Goal: Information Seeking & Learning: Learn about a topic

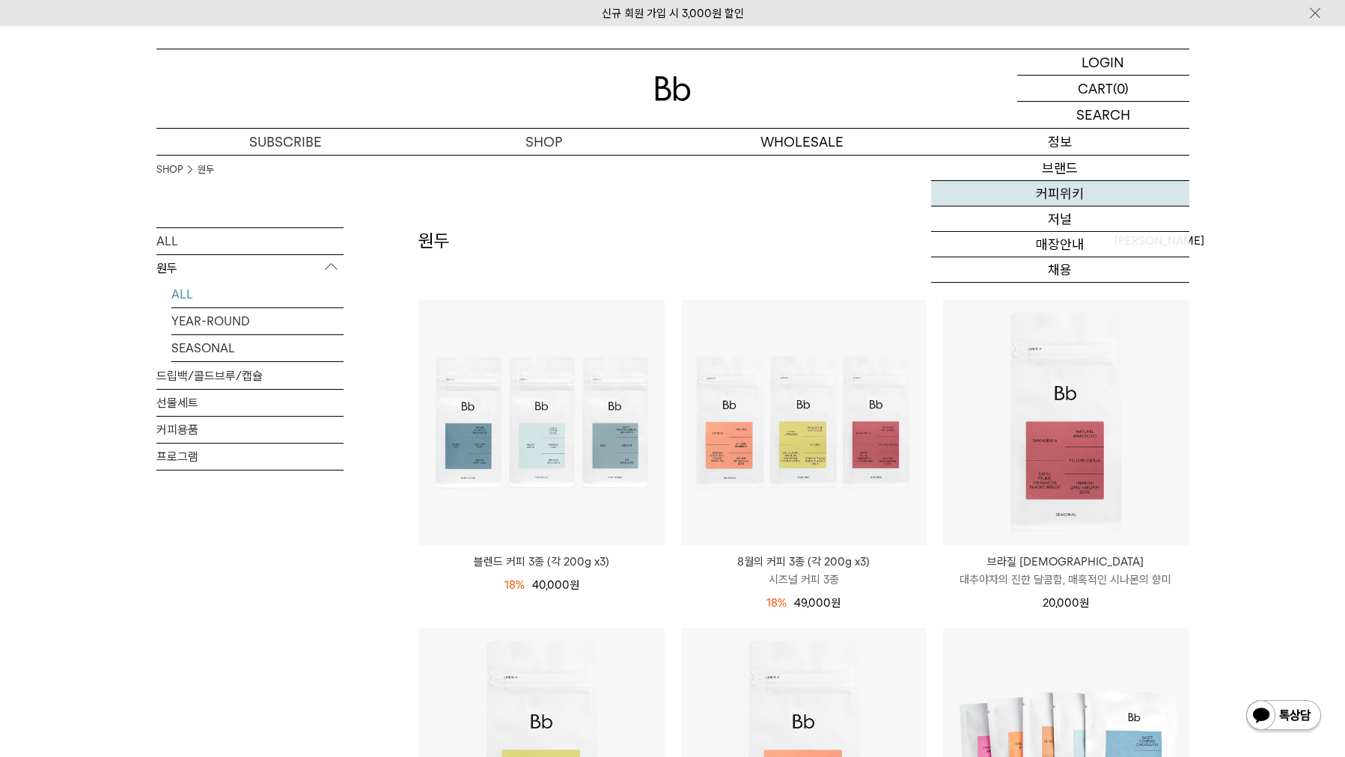
click at [1063, 191] on link "커피위키" at bounding box center [1060, 193] width 258 height 25
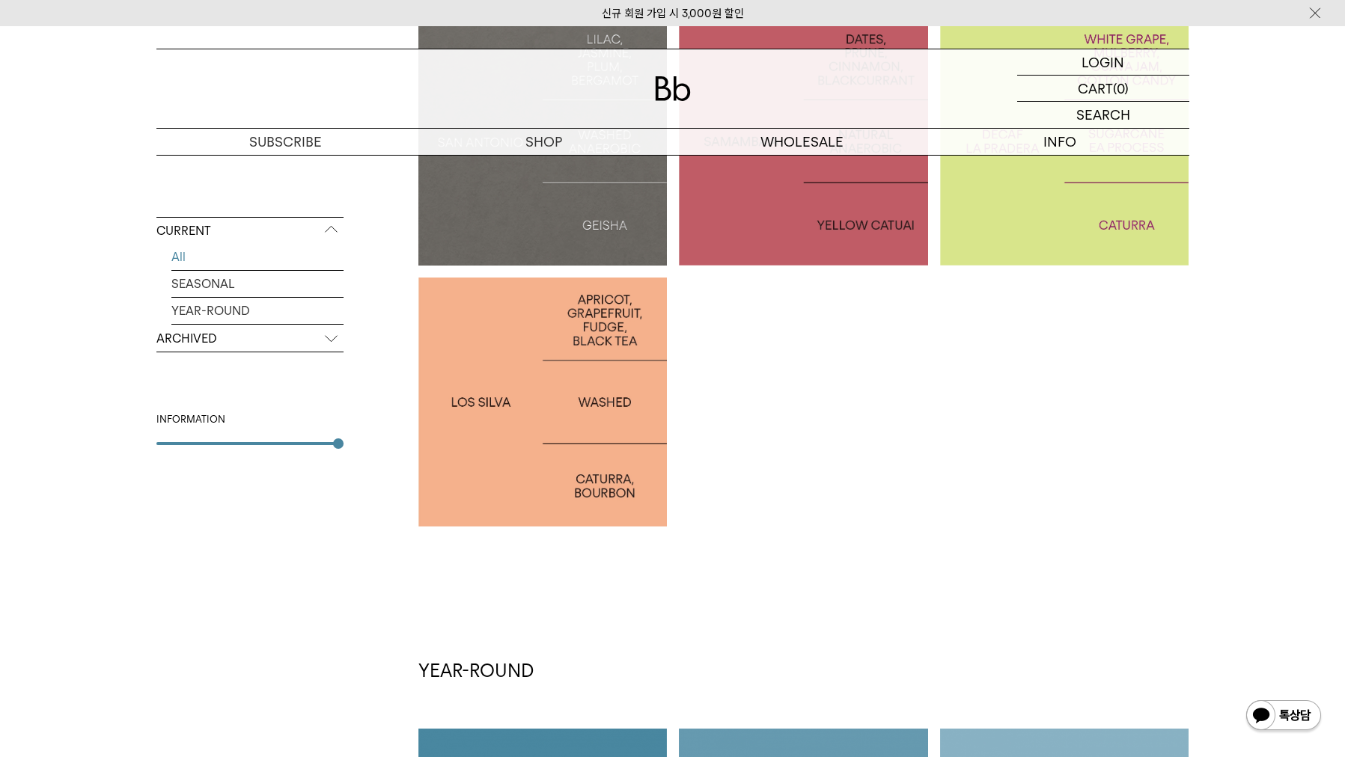
scroll to position [386, 0]
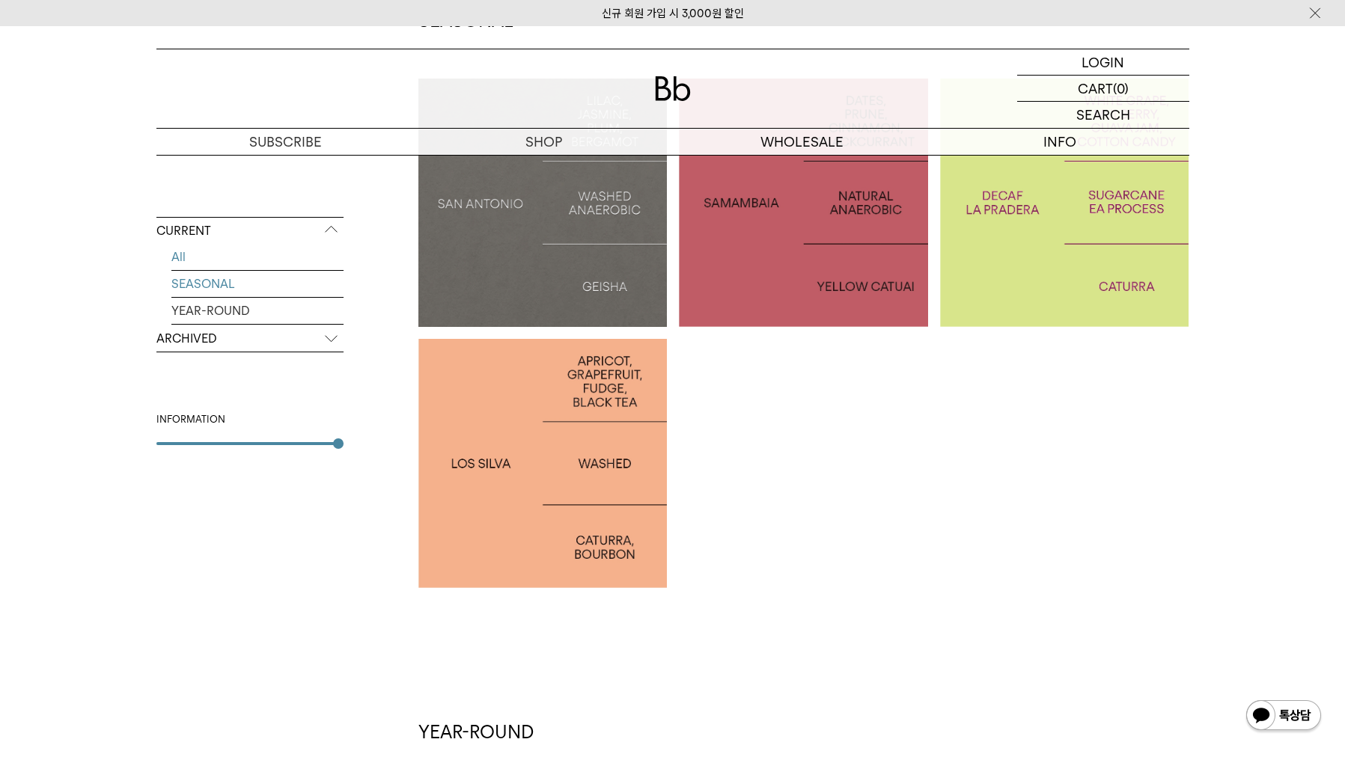
click at [233, 287] on link "SEASONAL" at bounding box center [257, 284] width 172 height 26
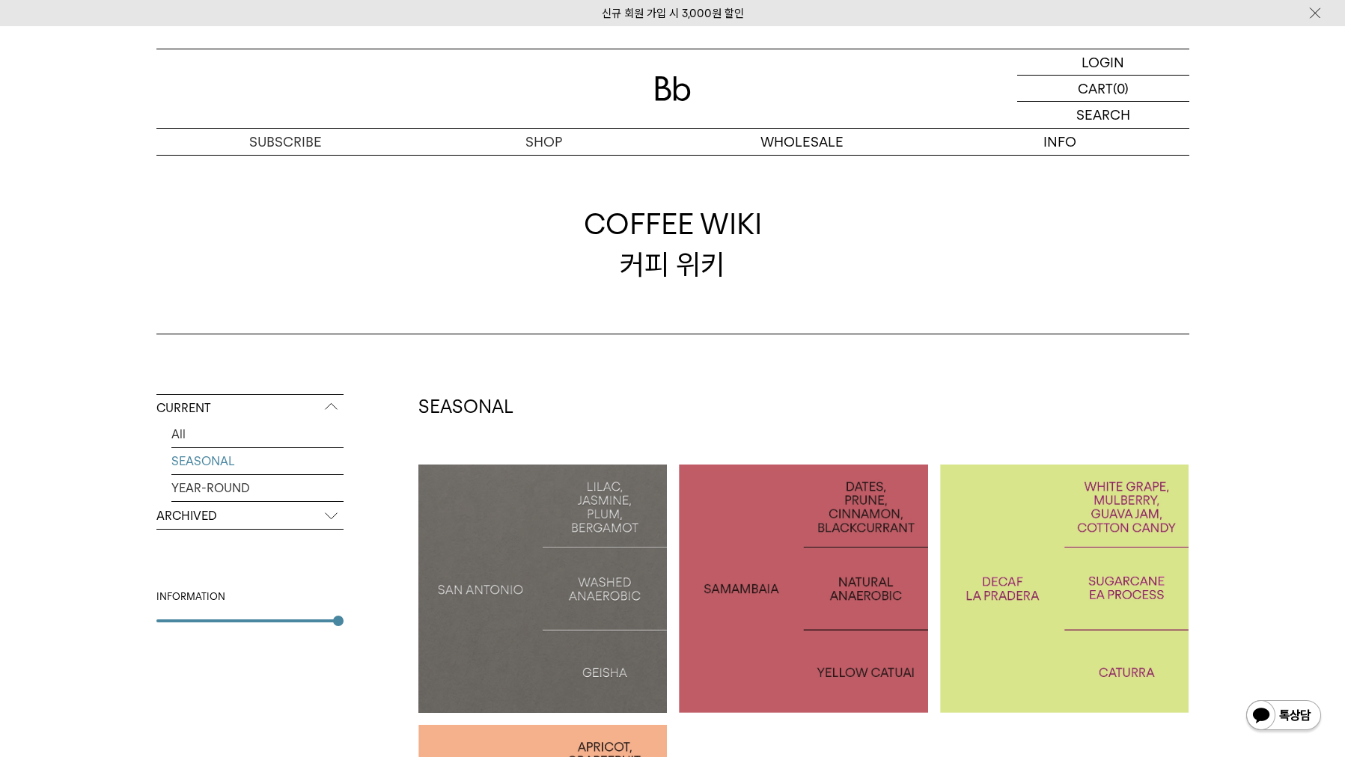
click at [267, 515] on p "ARCHIVED" at bounding box center [249, 516] width 187 height 27
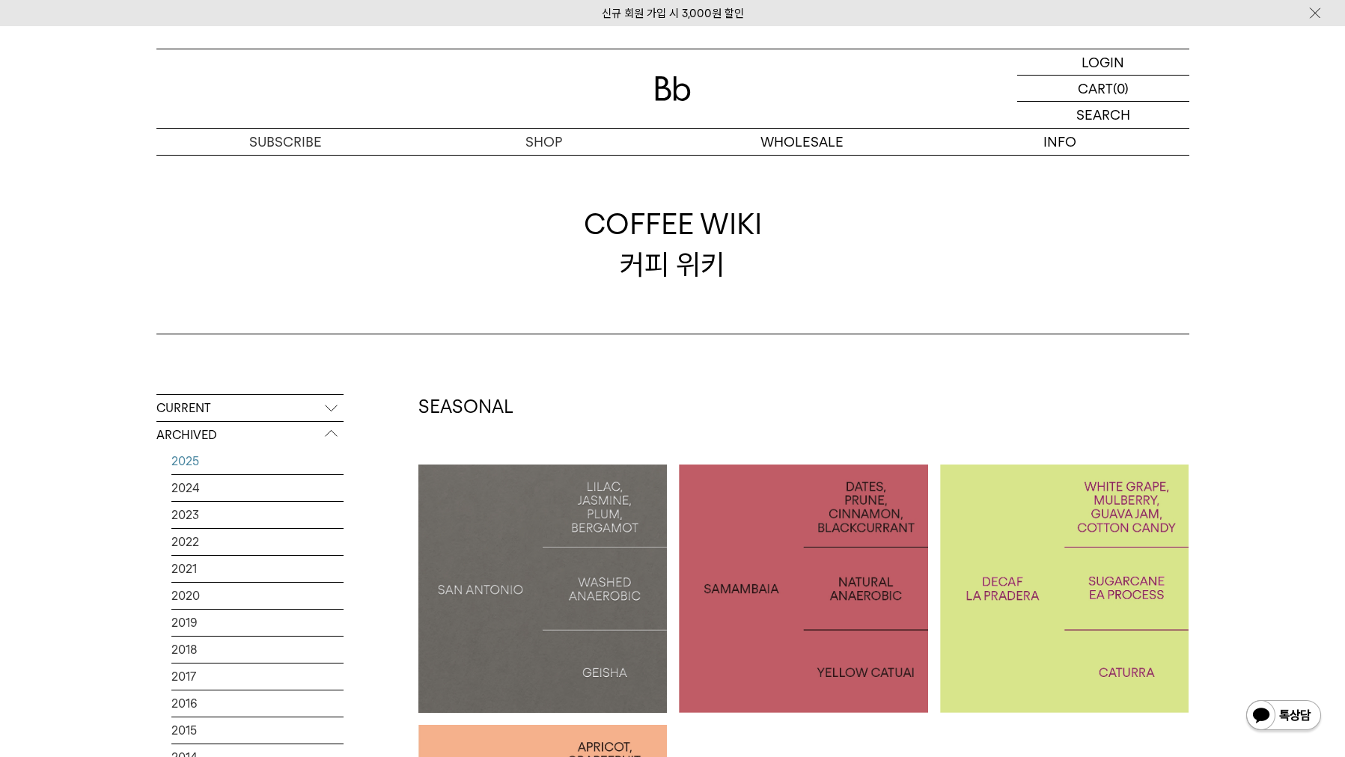
click at [193, 456] on link "2025" at bounding box center [257, 461] width 172 height 26
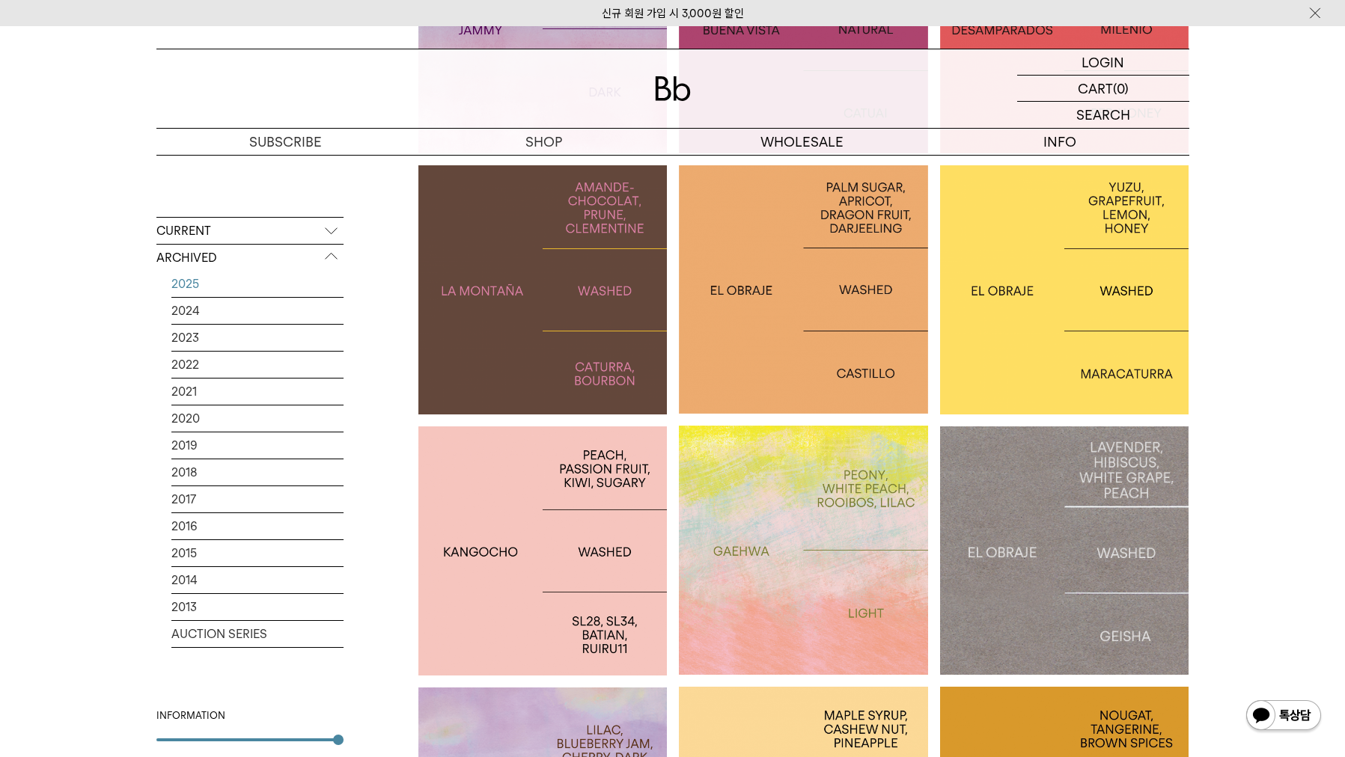
scroll to position [1537, 0]
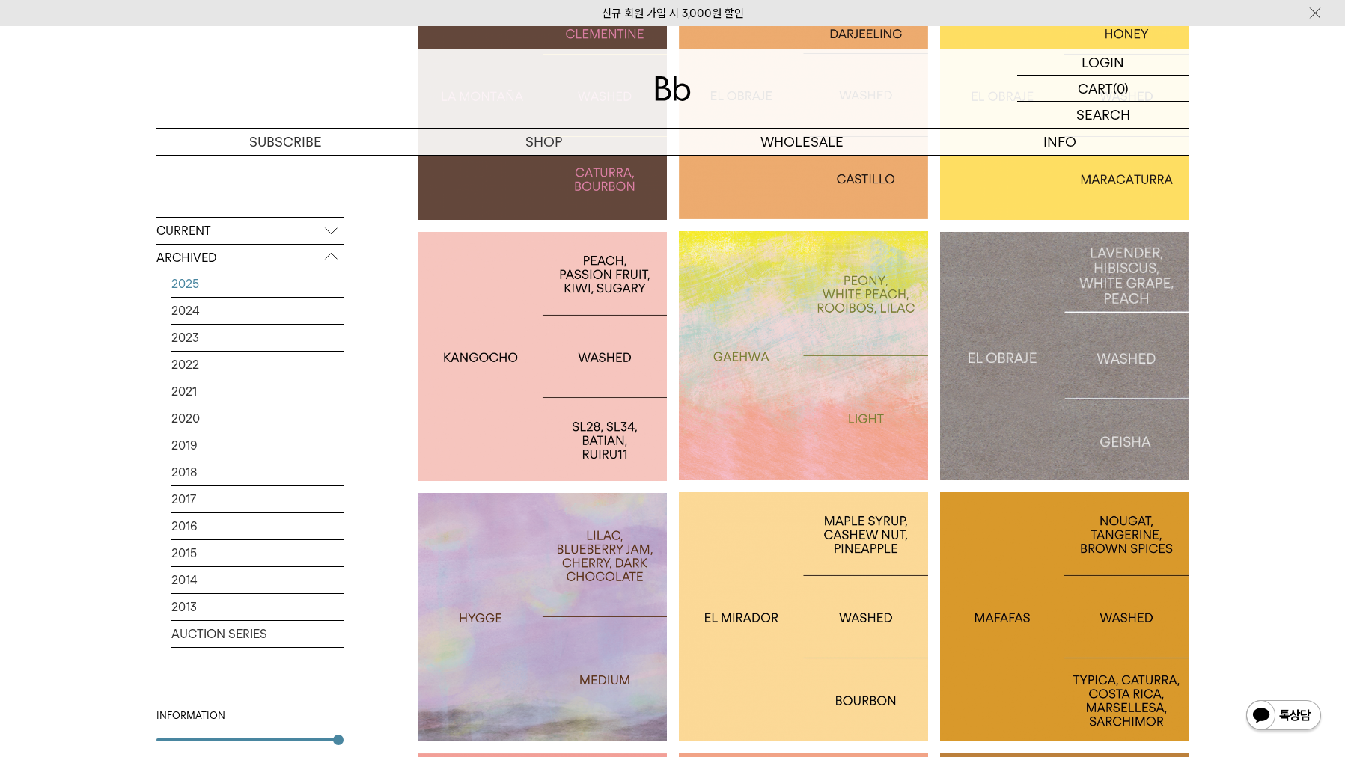
click at [840, 297] on div at bounding box center [803, 355] width 249 height 249
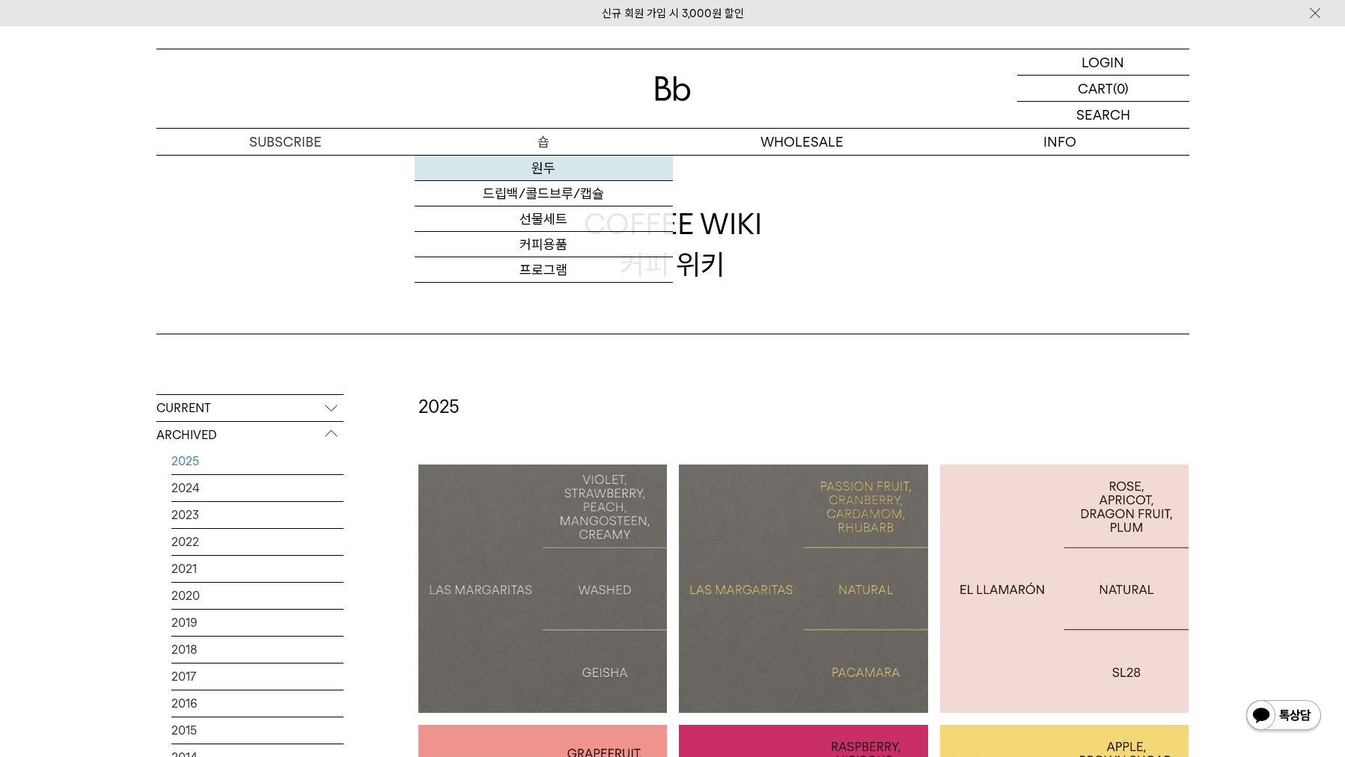
click at [545, 170] on link "원두" at bounding box center [544, 168] width 258 height 25
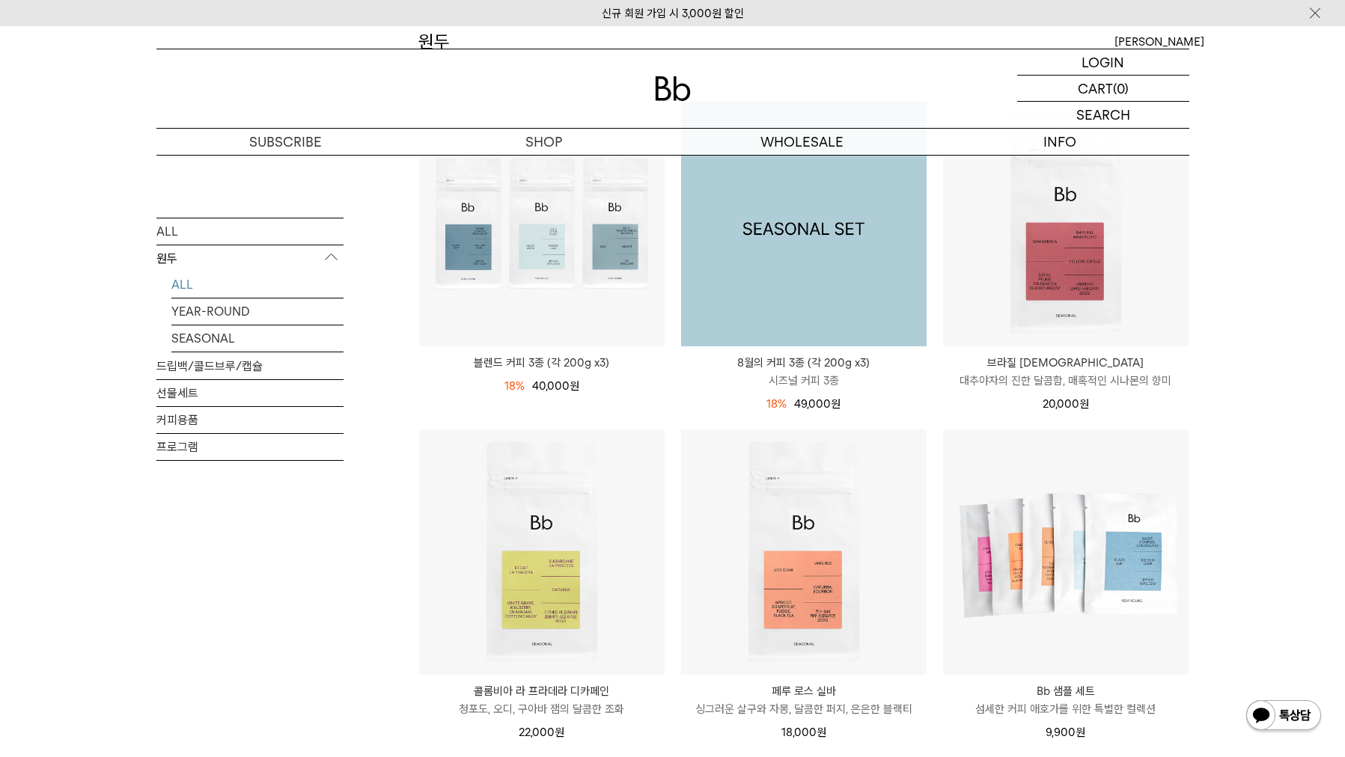
scroll to position [236, 0]
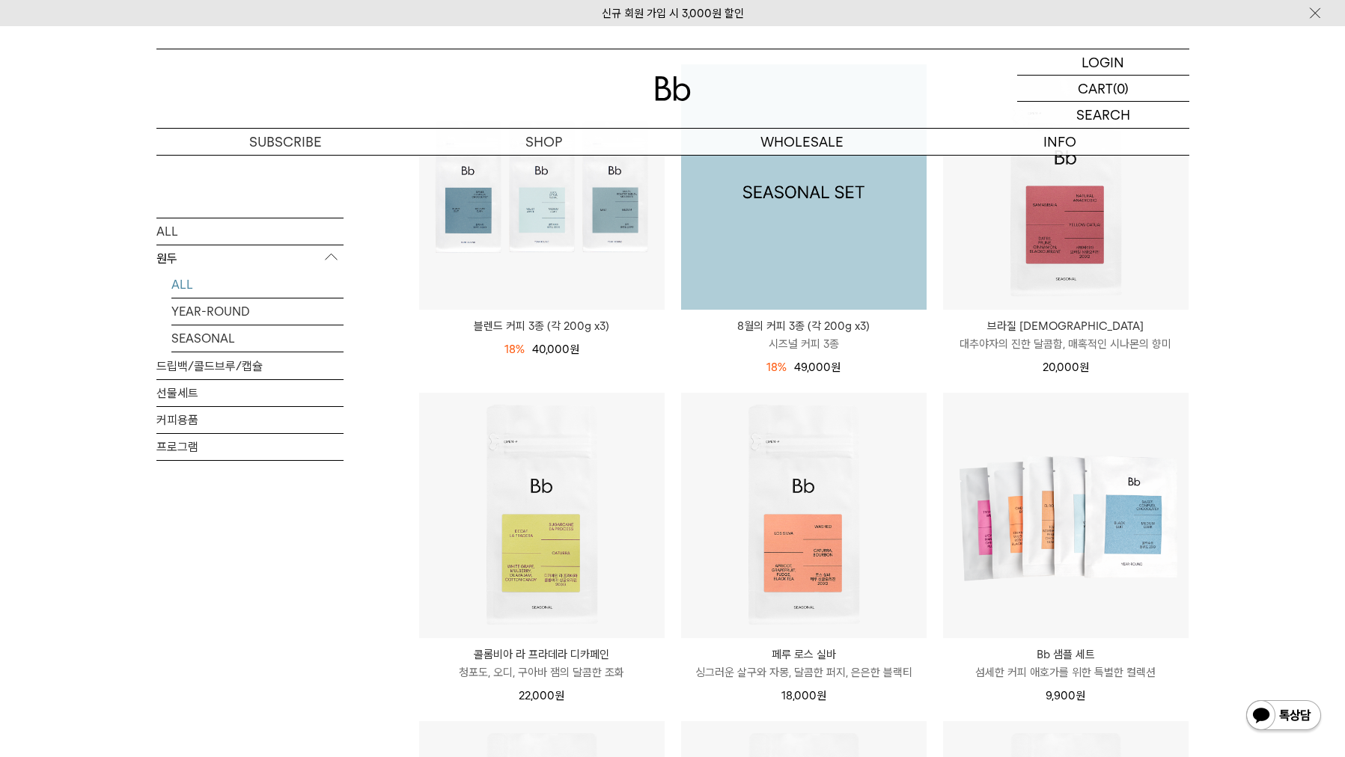
click at [848, 264] on img at bounding box center [803, 186] width 245 height 245
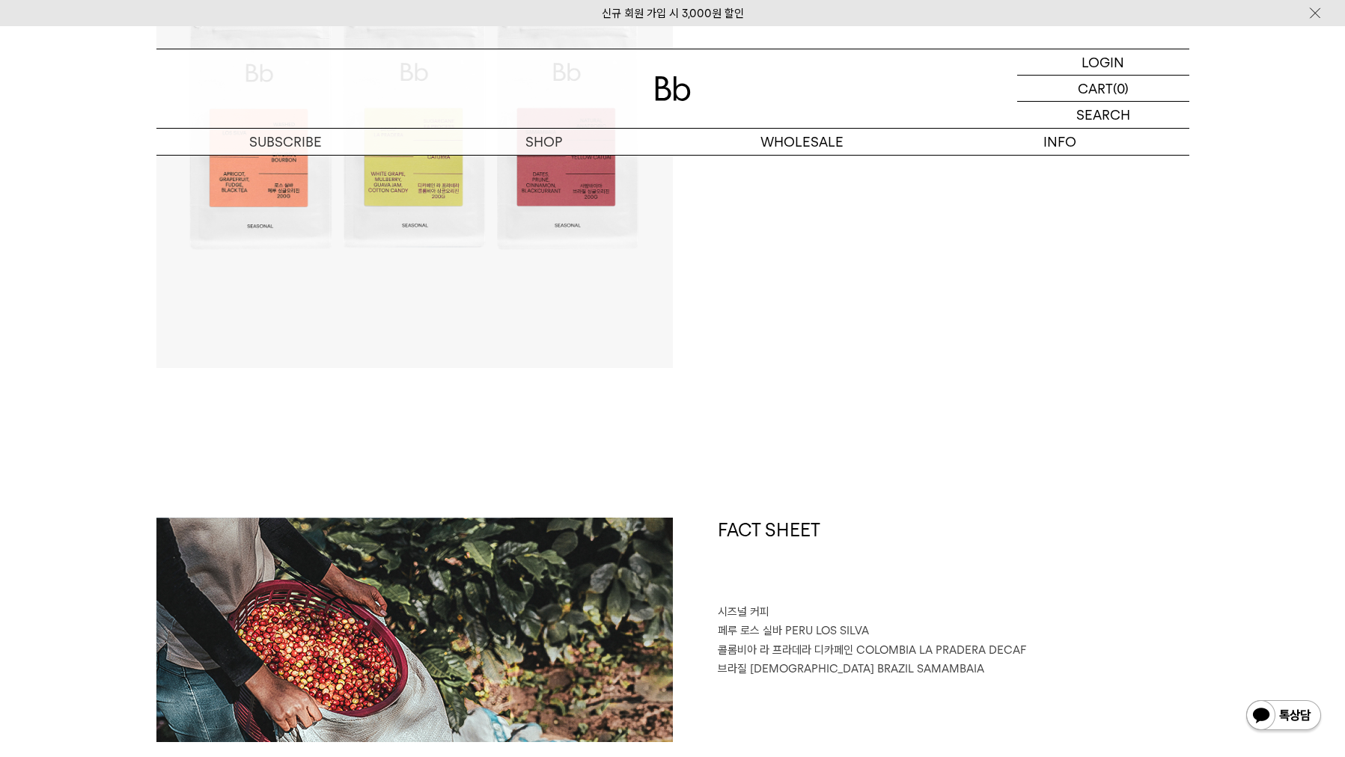
scroll to position [9, 0]
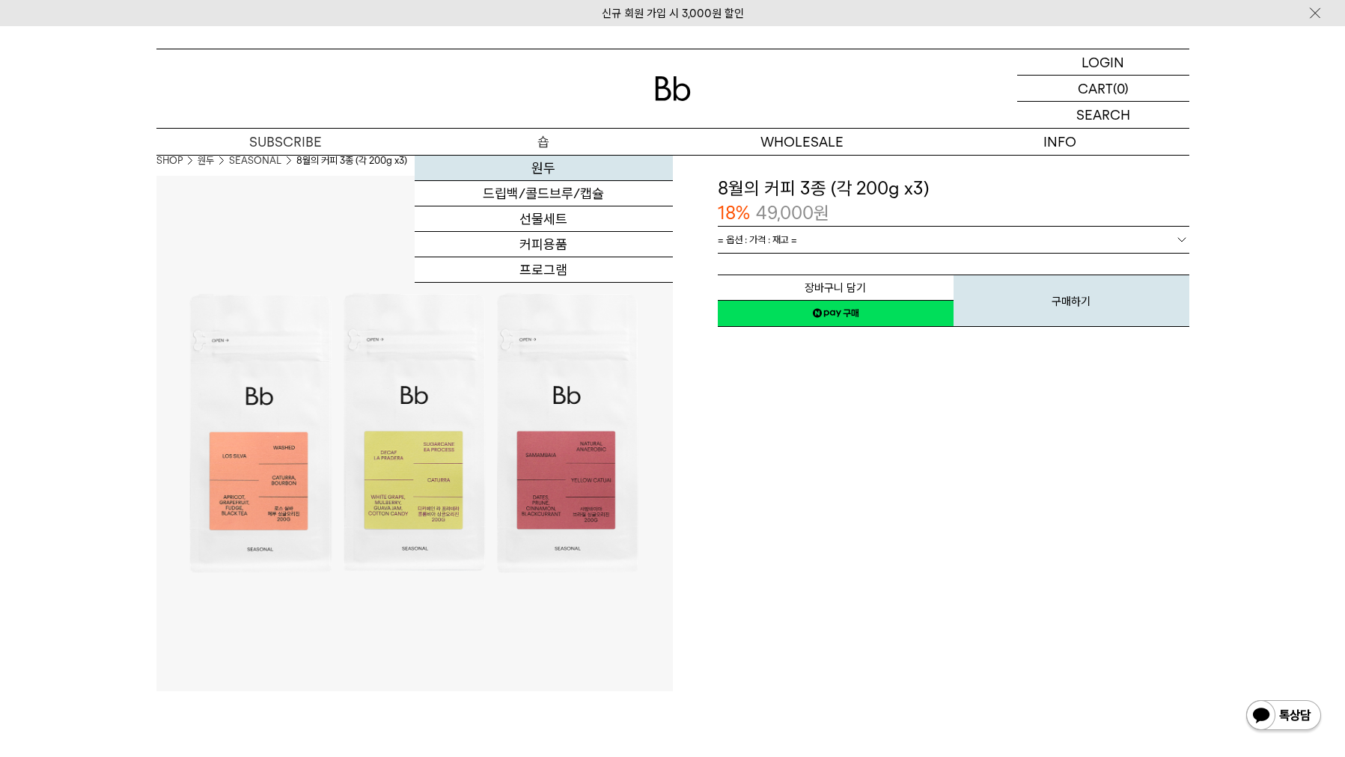
click at [547, 167] on link "원두" at bounding box center [544, 168] width 258 height 25
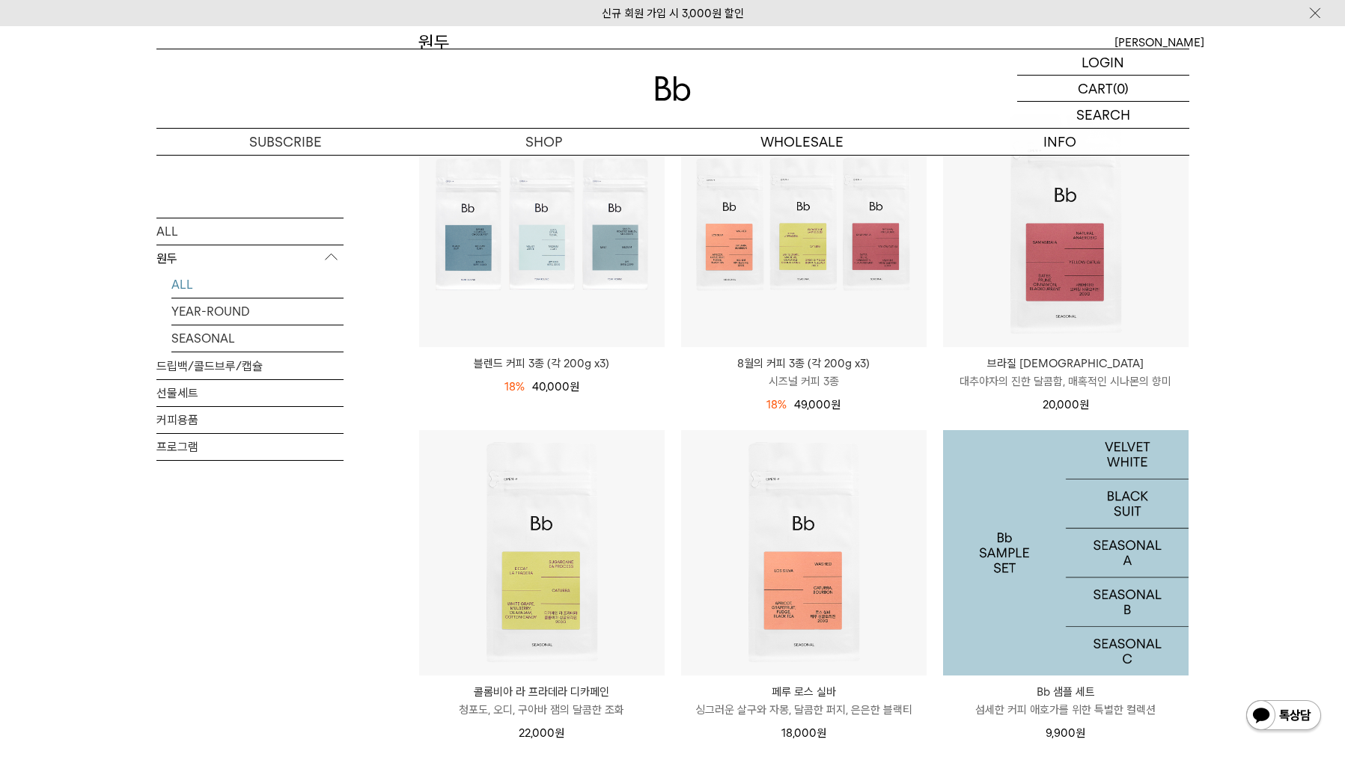
scroll to position [194, 0]
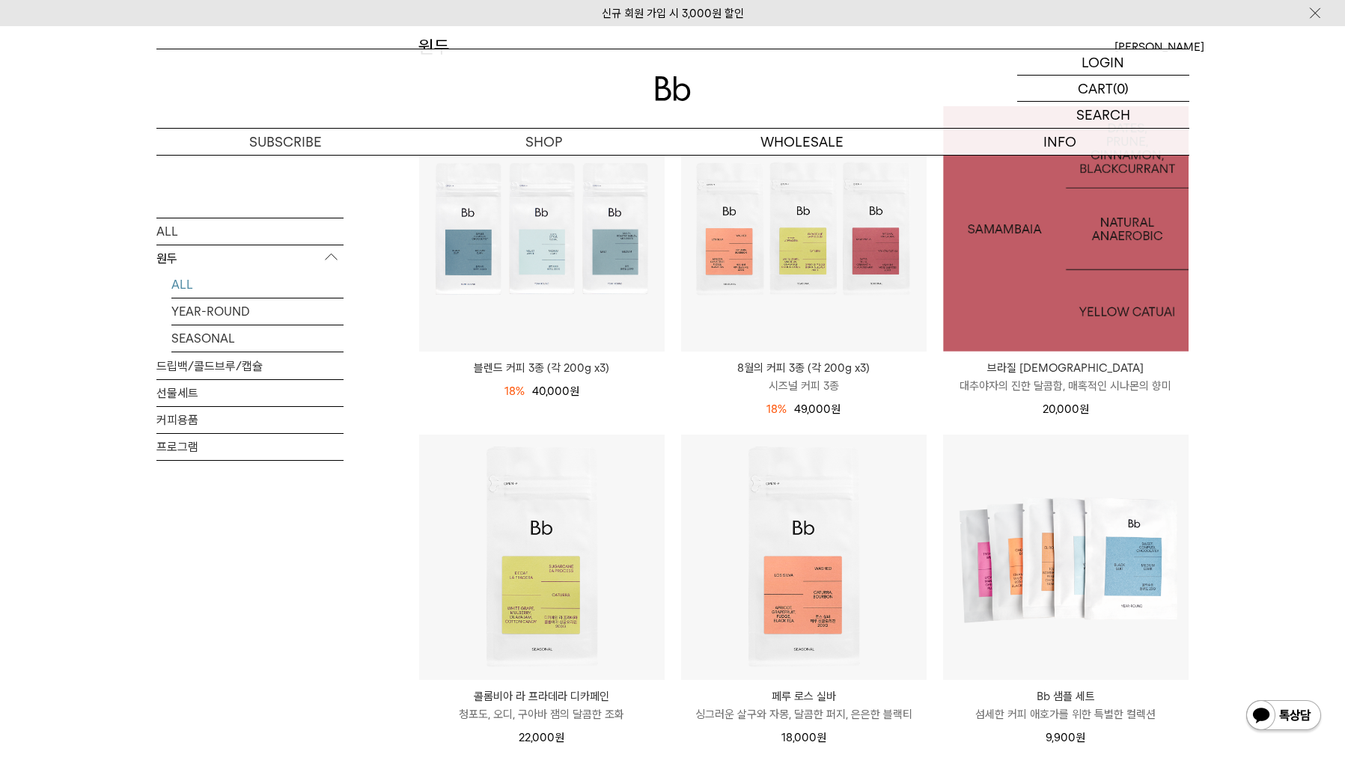
click at [1107, 302] on img at bounding box center [1065, 228] width 245 height 245
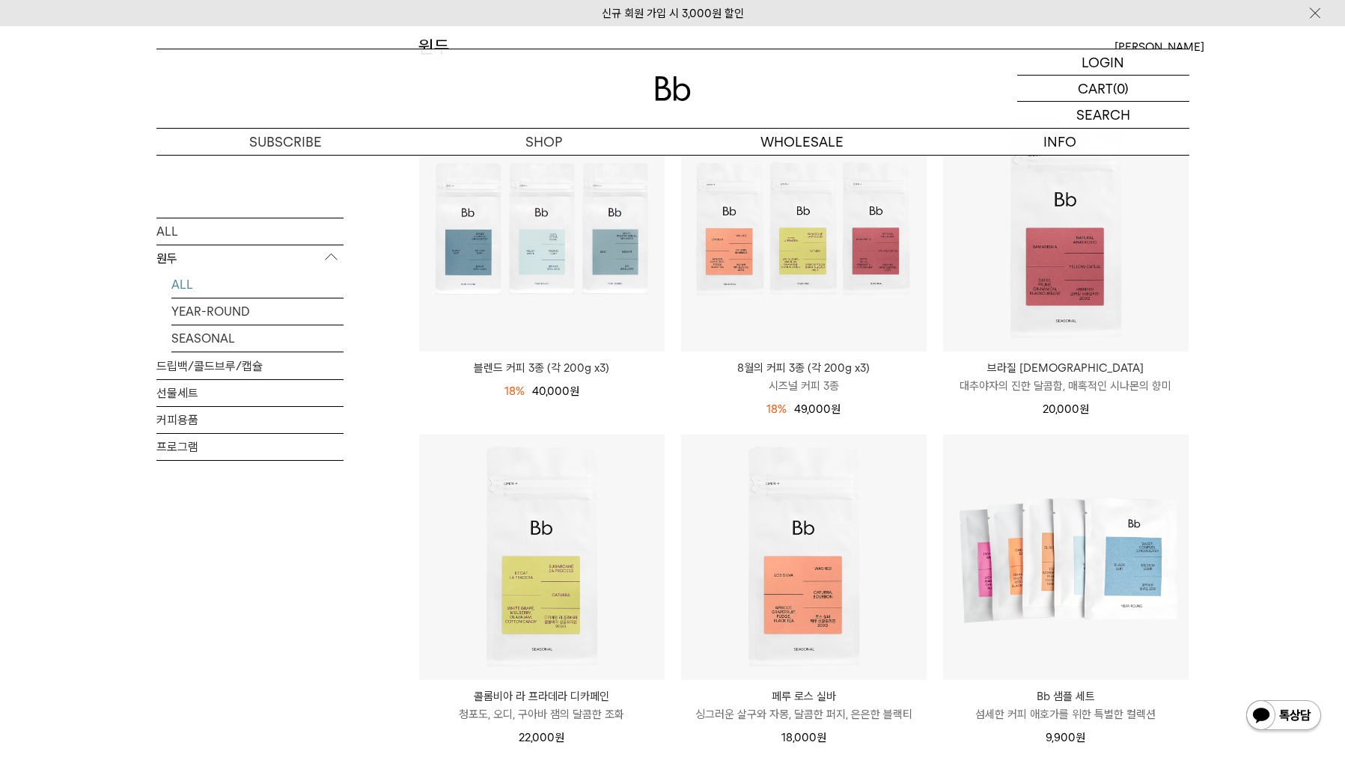
click at [932, 545] on li "페루 로스 실바 PERU LOS SILVA 싱그러운 살구와 [PERSON_NAME], 달콤한 퍼지, 은은한 블랙티 18,000 원" at bounding box center [804, 598] width 262 height 328
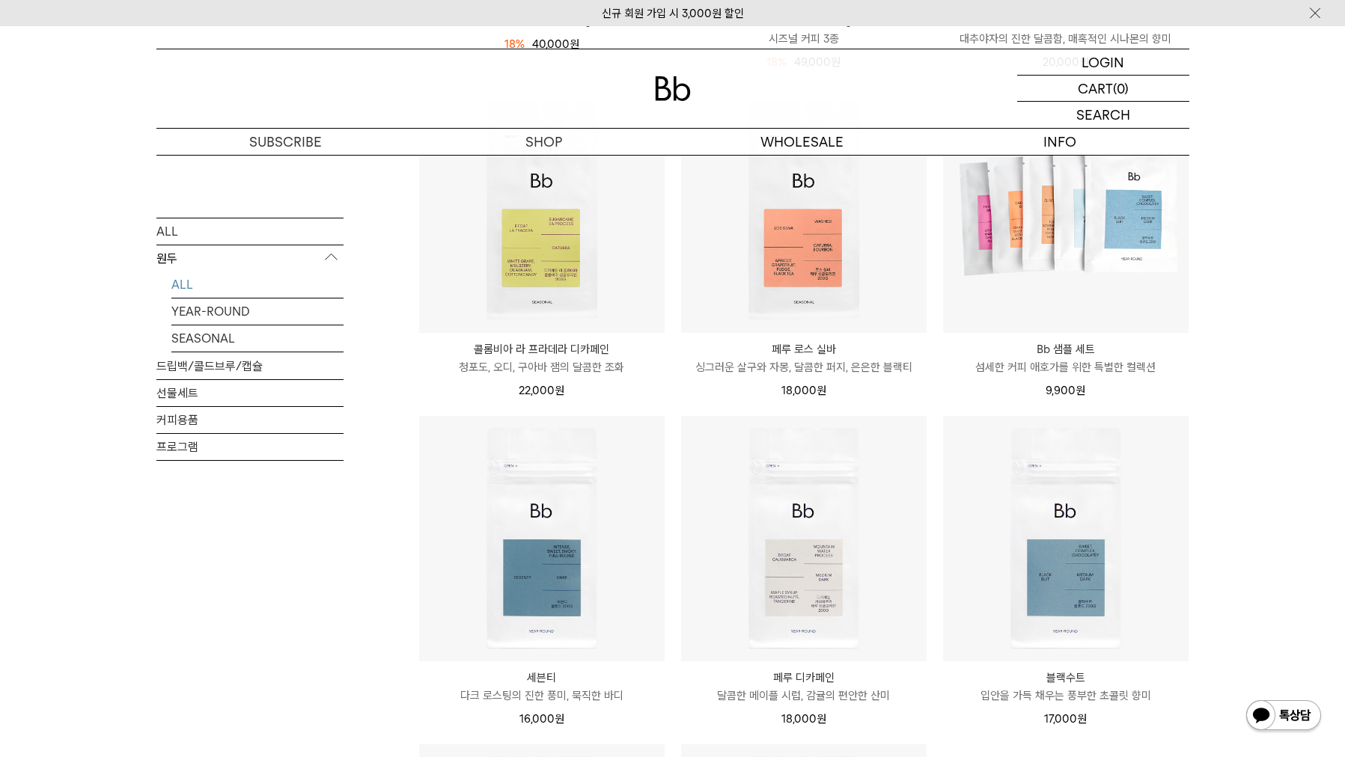
scroll to position [227, 0]
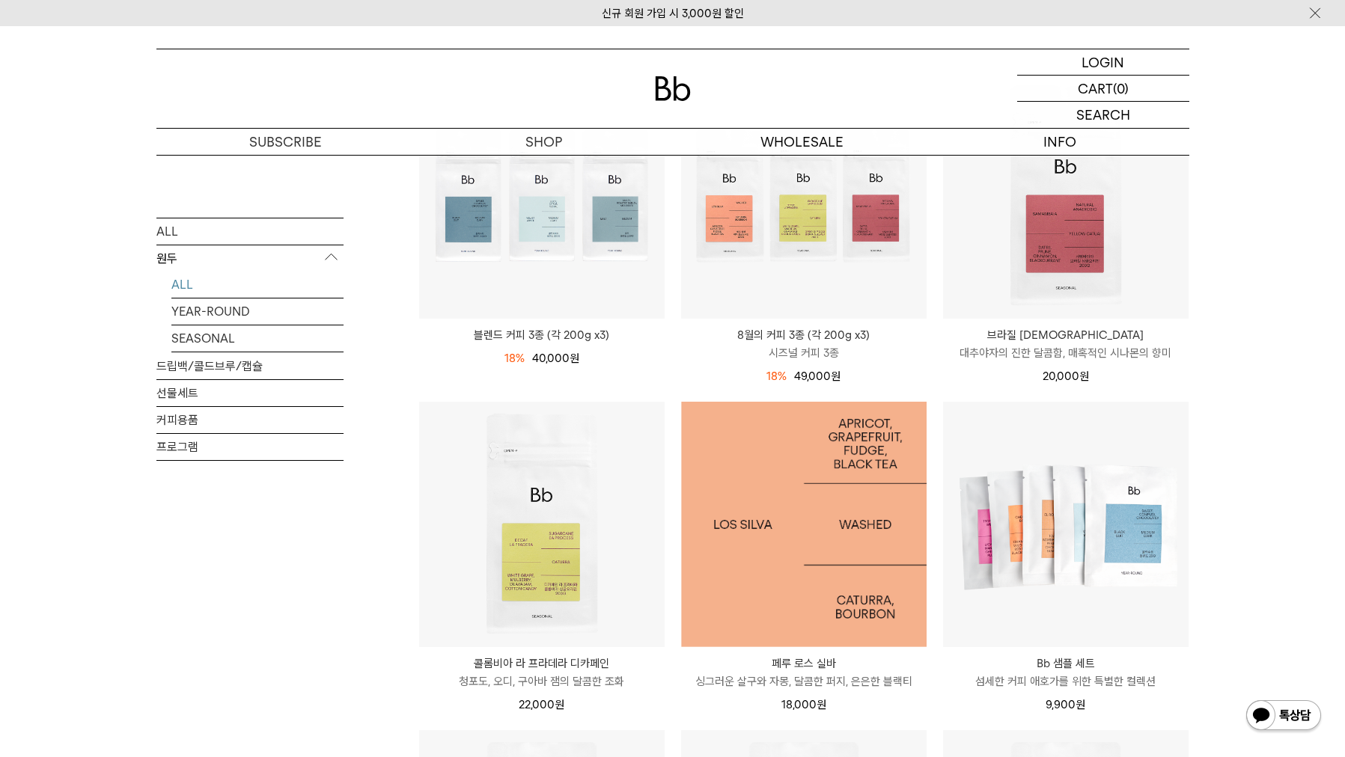
click at [881, 554] on img at bounding box center [803, 524] width 245 height 245
